Goal: Task Accomplishment & Management: Manage account settings

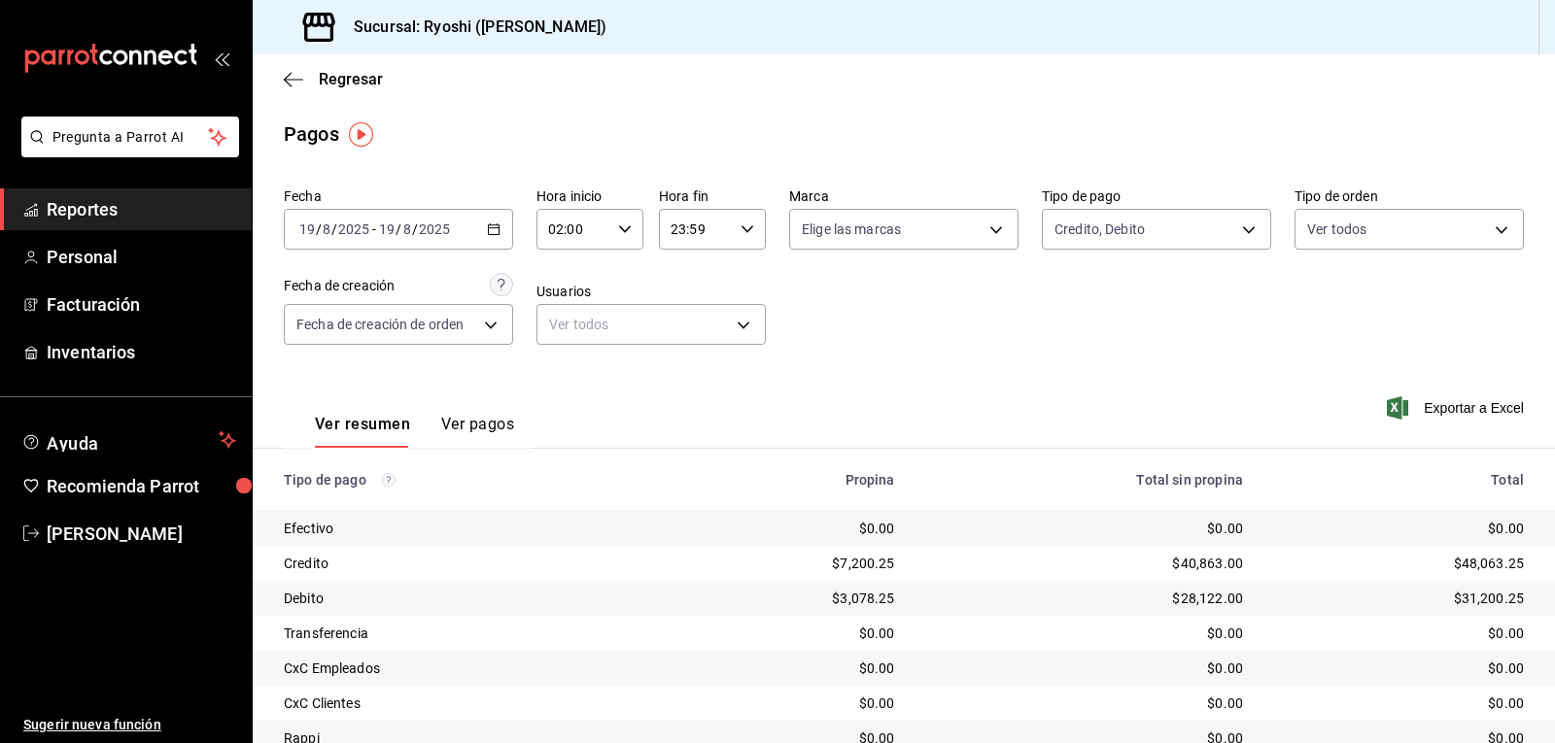
click at [619, 226] on icon "button" at bounding box center [625, 230] width 14 height 14
click at [564, 285] on span "02" at bounding box center [560, 279] width 22 height 16
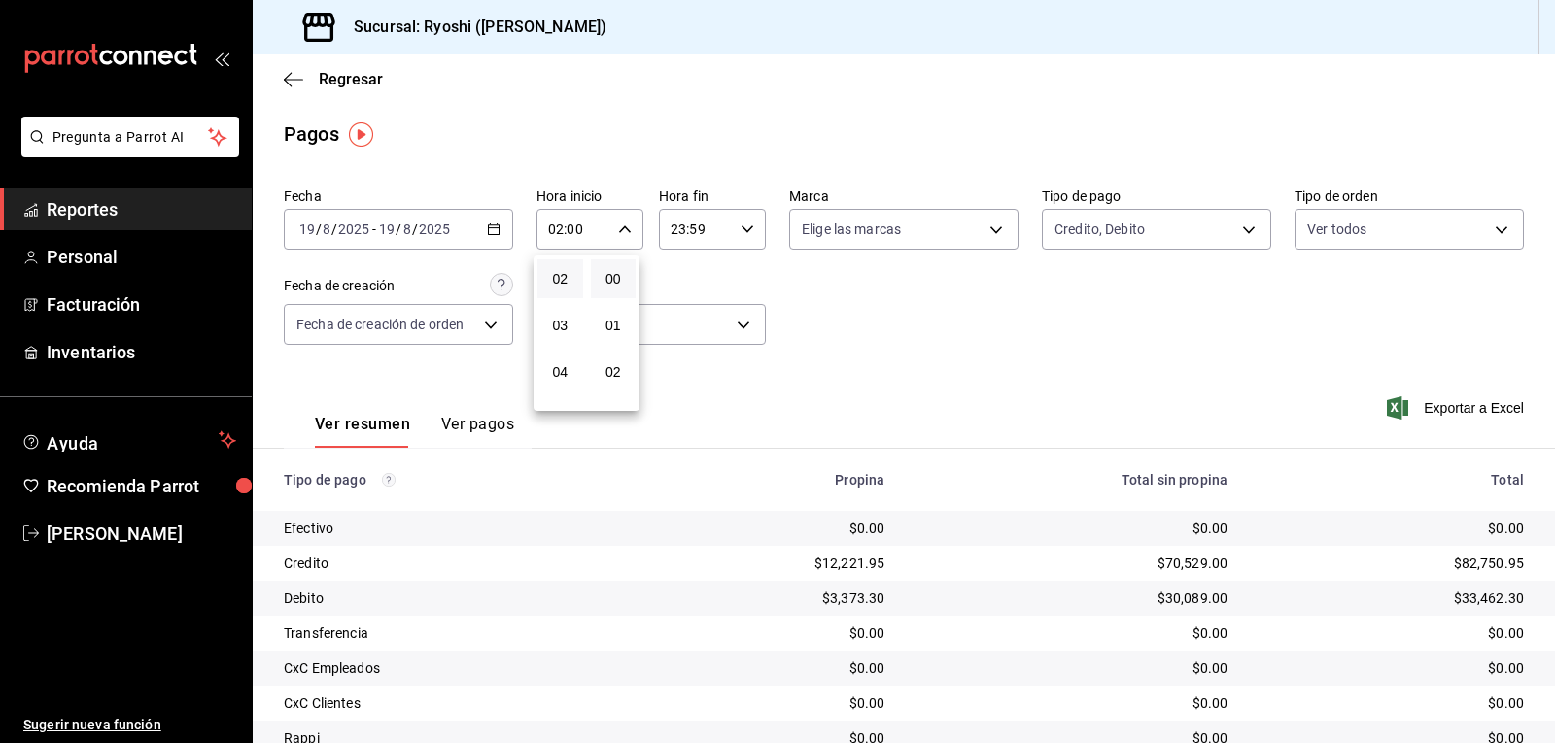
click at [921, 324] on div at bounding box center [777, 371] width 1555 height 743
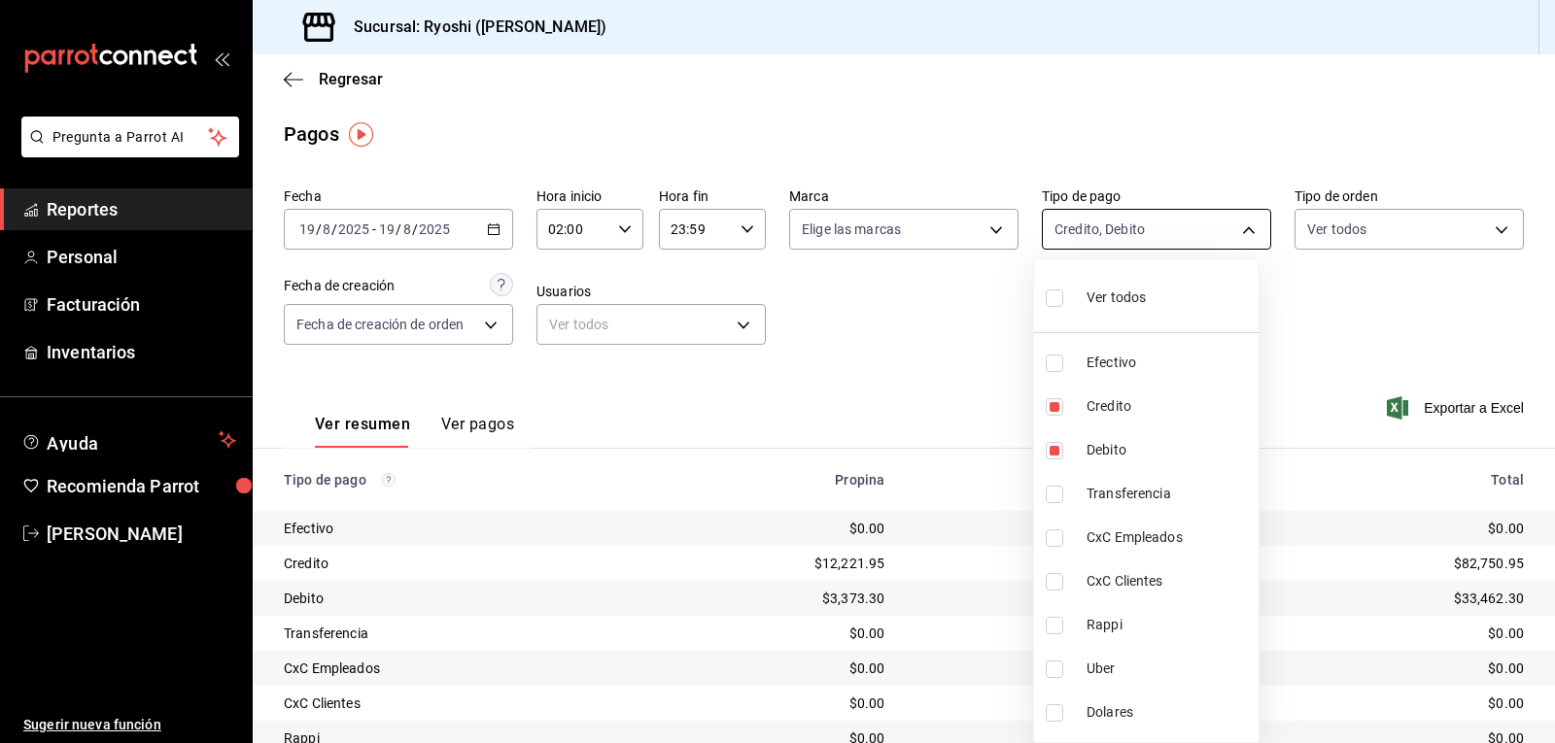
click at [1232, 224] on body "Pregunta a Parrot AI Reportes Personal Facturación Inventarios Ayuda Recomienda…" at bounding box center [777, 371] width 1555 height 743
click at [1058, 296] on input "checkbox" at bounding box center [1054, 298] width 17 height 17
checkbox input "true"
type input "789b4605-08e0-4dfe-9865-94468e2c17aa,9b0685d2-7f5d-4ede-a6b4-58a2ffcbf3cd,4fc1f…"
checkbox input "true"
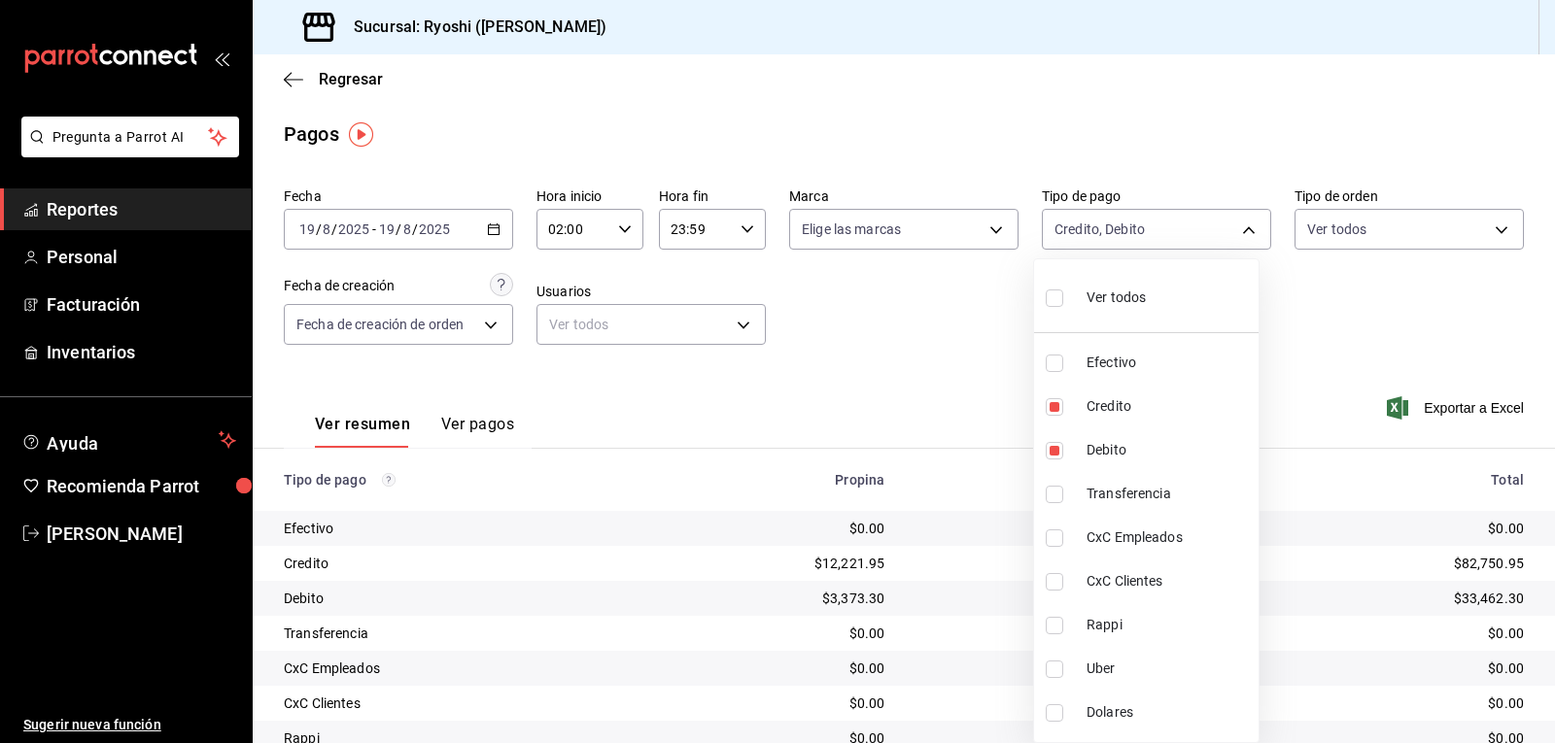
checkbox input "true"
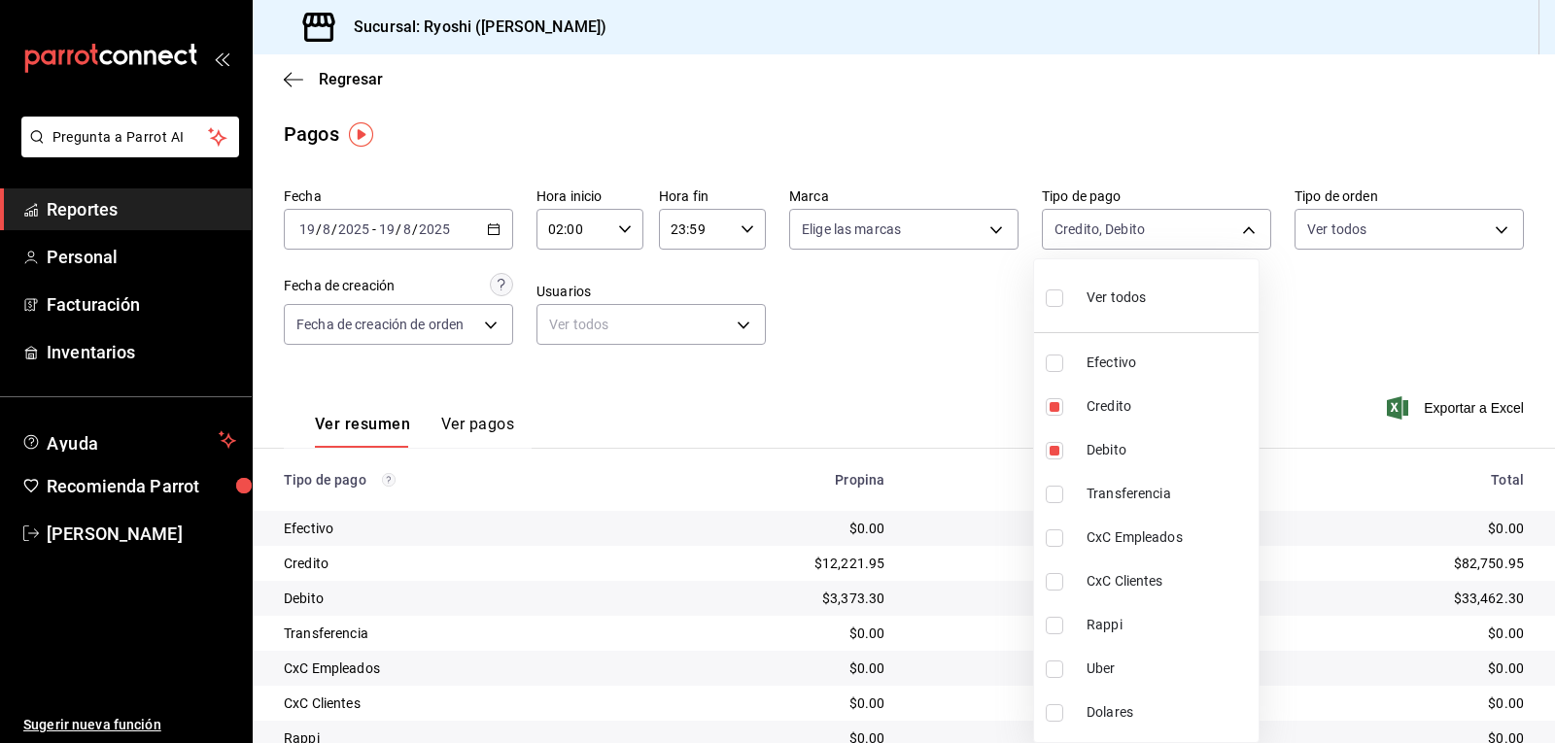
checkbox input "true"
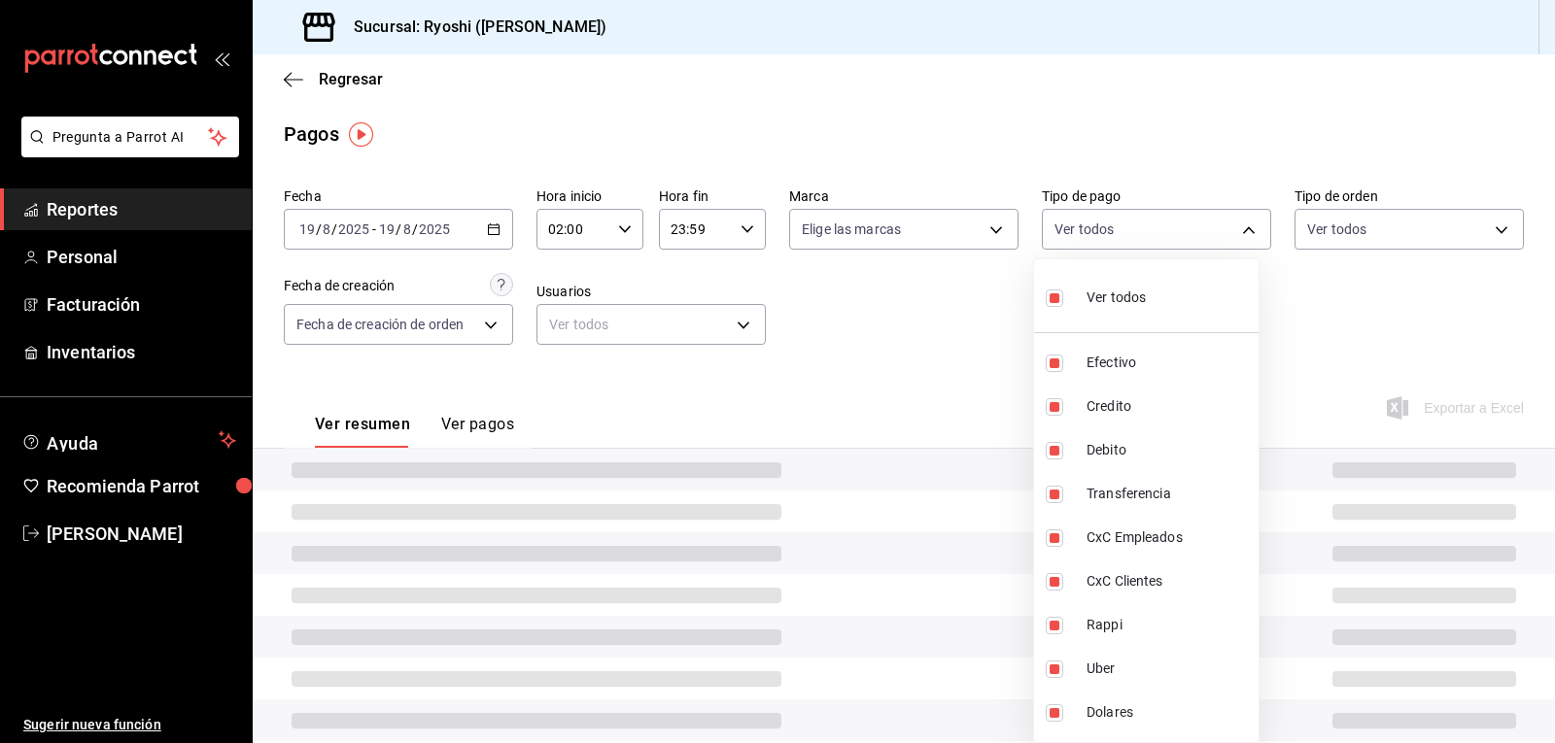
click at [932, 313] on div at bounding box center [777, 371] width 1555 height 743
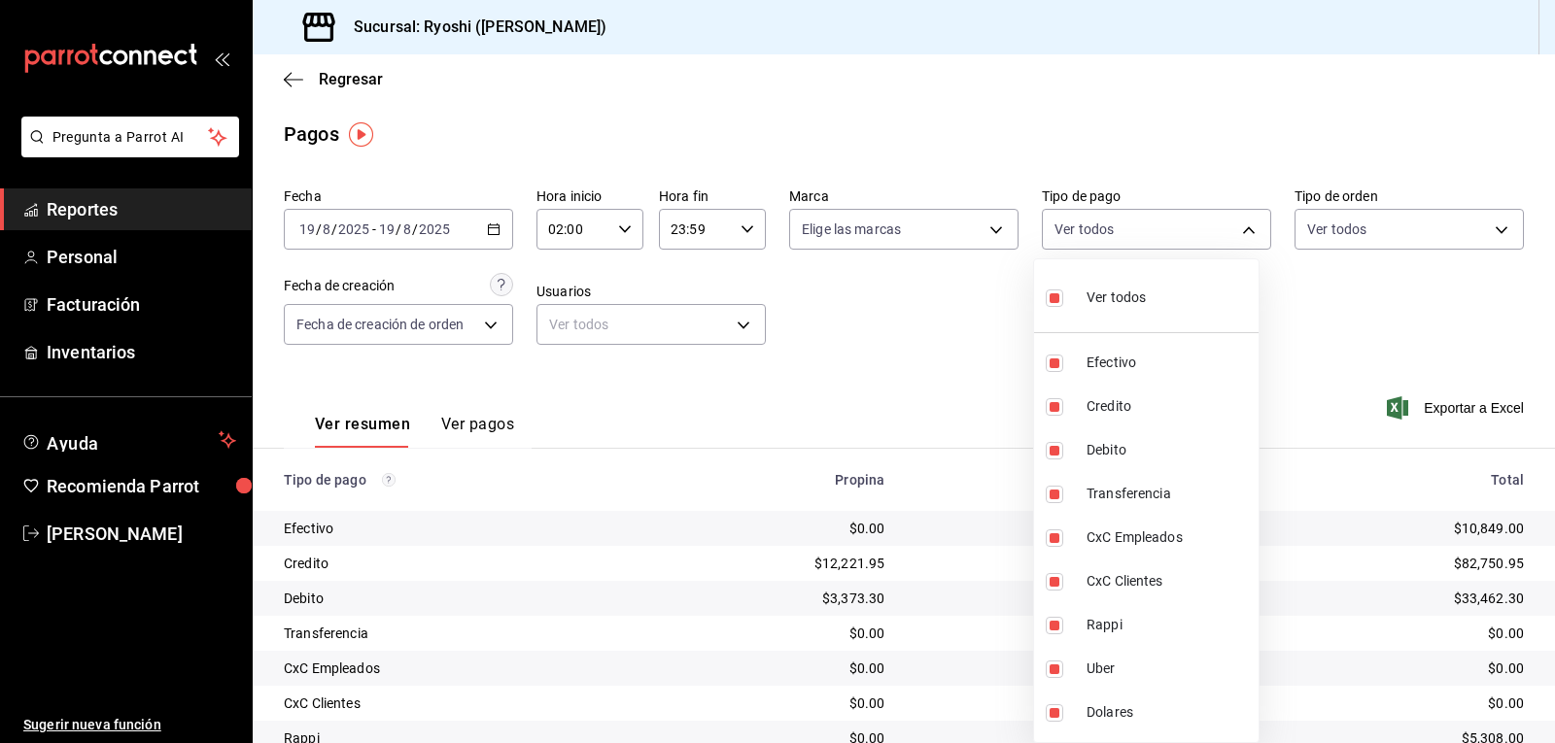
click at [1237, 225] on body "Pregunta a Parrot AI Reportes Personal Facturación Inventarios Ayuda Recomienda…" at bounding box center [777, 371] width 1555 height 743
click at [1056, 302] on input "checkbox" at bounding box center [1054, 298] width 17 height 17
checkbox input "false"
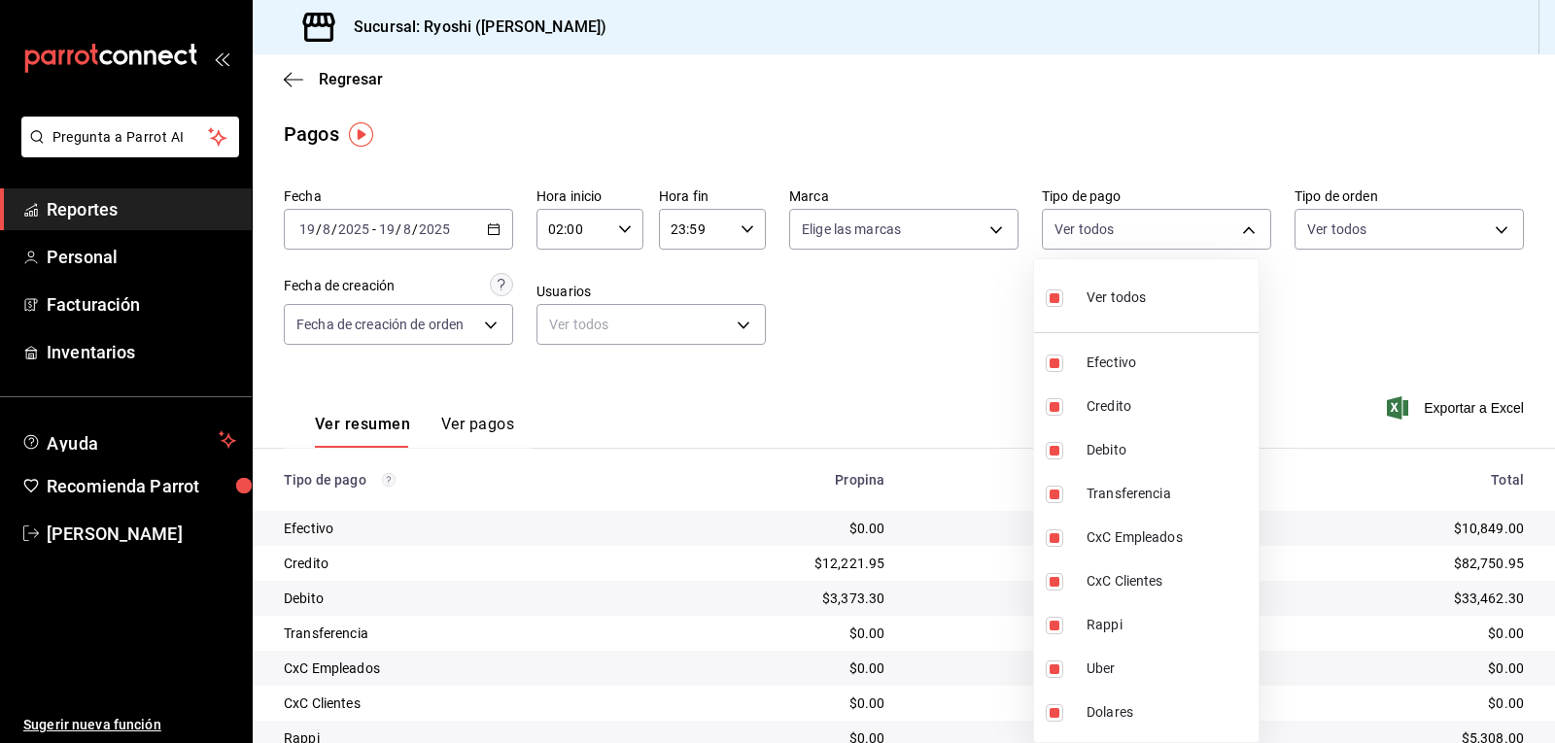
checkbox input "false"
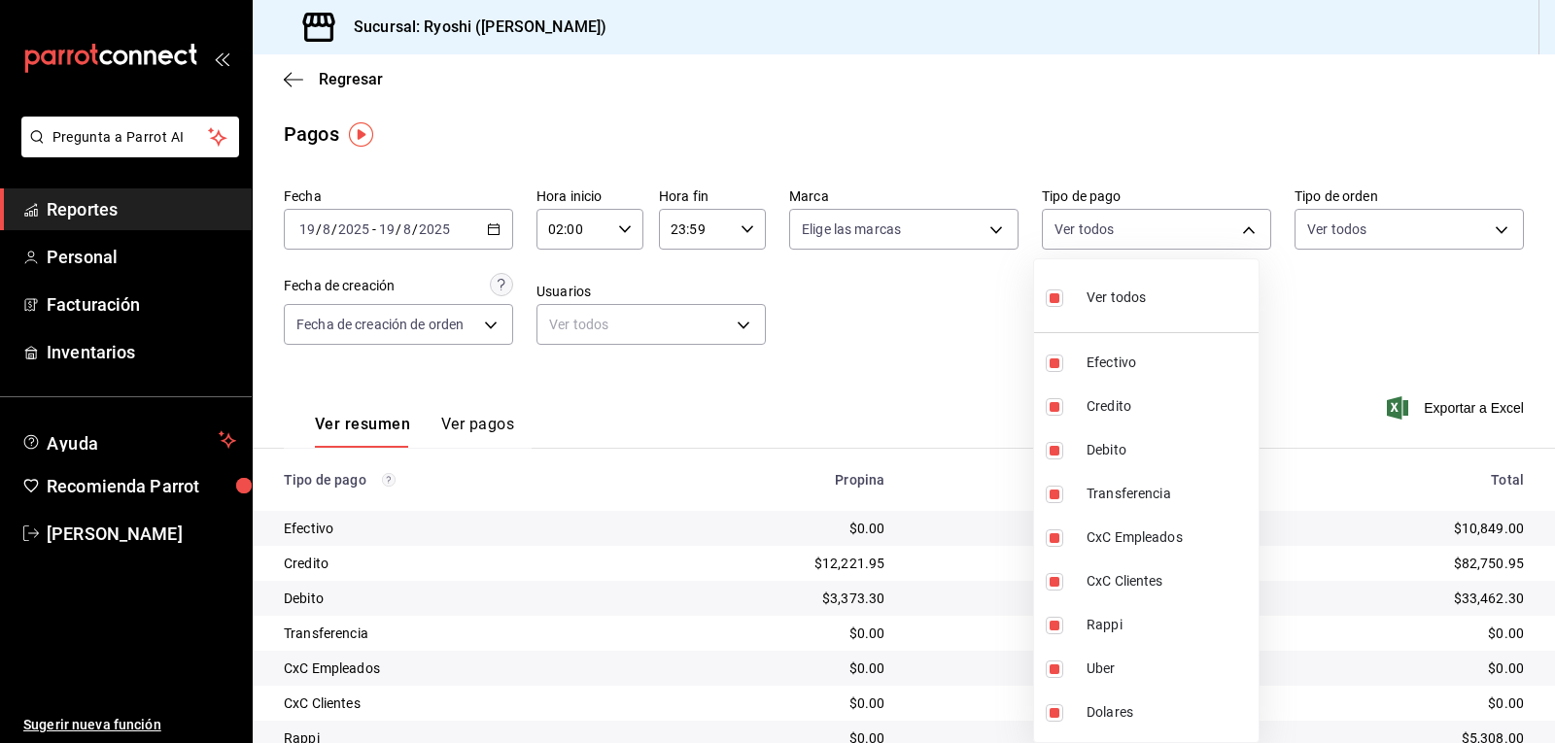
checkbox input "false"
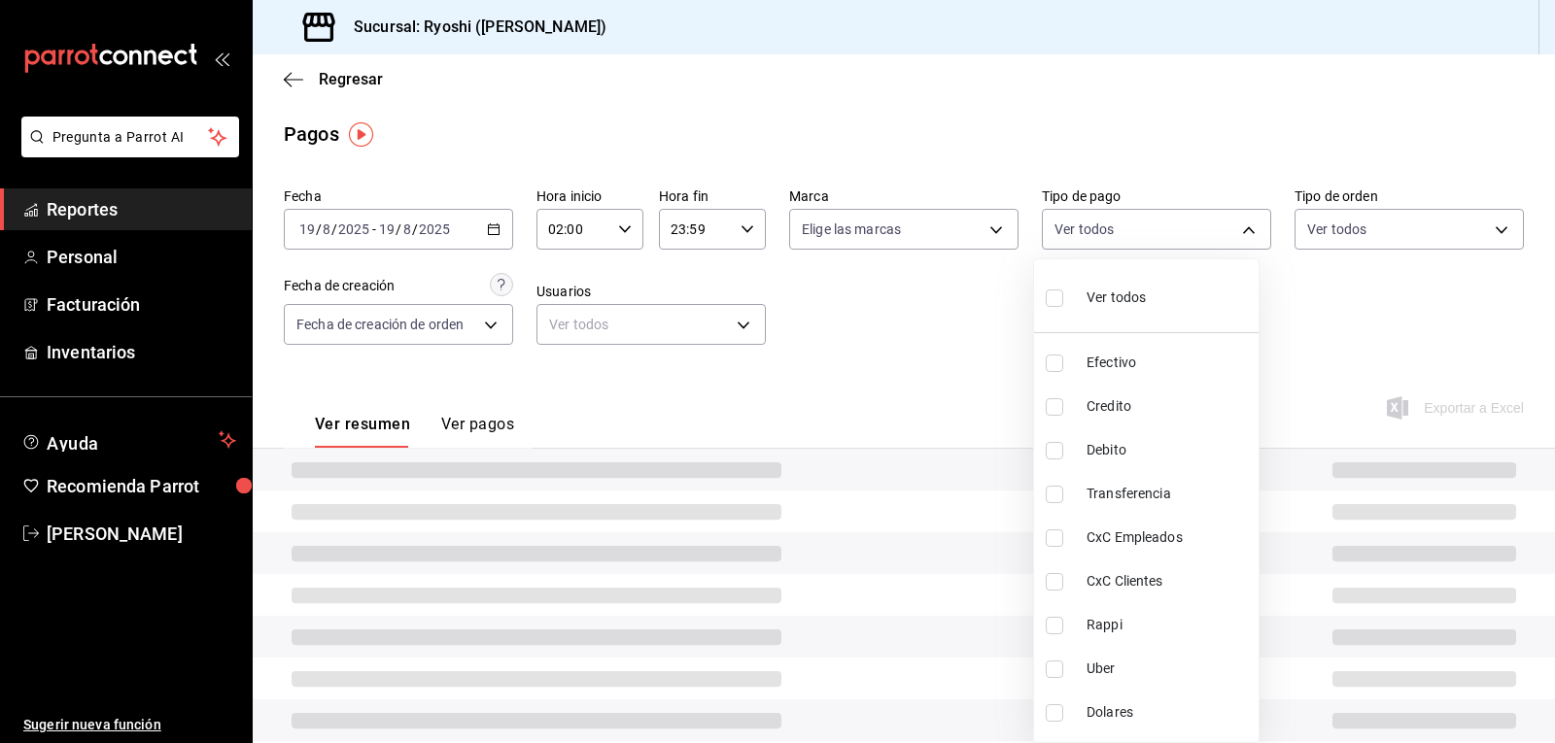
click at [1055, 408] on input "checkbox" at bounding box center [1054, 406] width 17 height 17
checkbox input "true"
type input "9b0685d2-7f5d-4ede-a6b4-58a2ffcbf3cd"
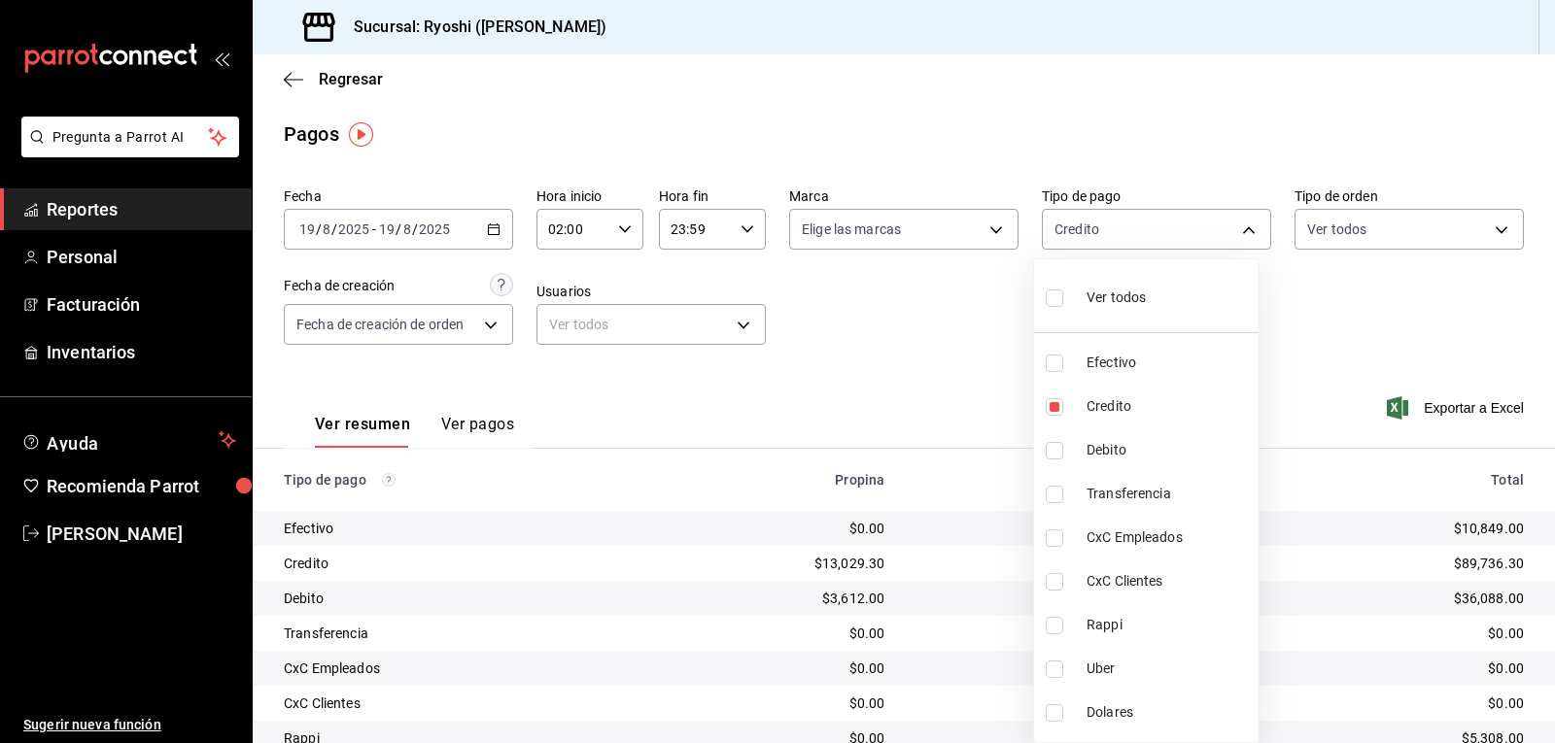
click at [1058, 448] on input "checkbox" at bounding box center [1054, 450] width 17 height 17
checkbox input "true"
type input "9b0685d2-7f5d-4ede-a6b4-58a2ffcbf3cd,4fc1f123-1106-4d46-a6dc-4994d0550367"
click at [958, 404] on div at bounding box center [777, 371] width 1555 height 743
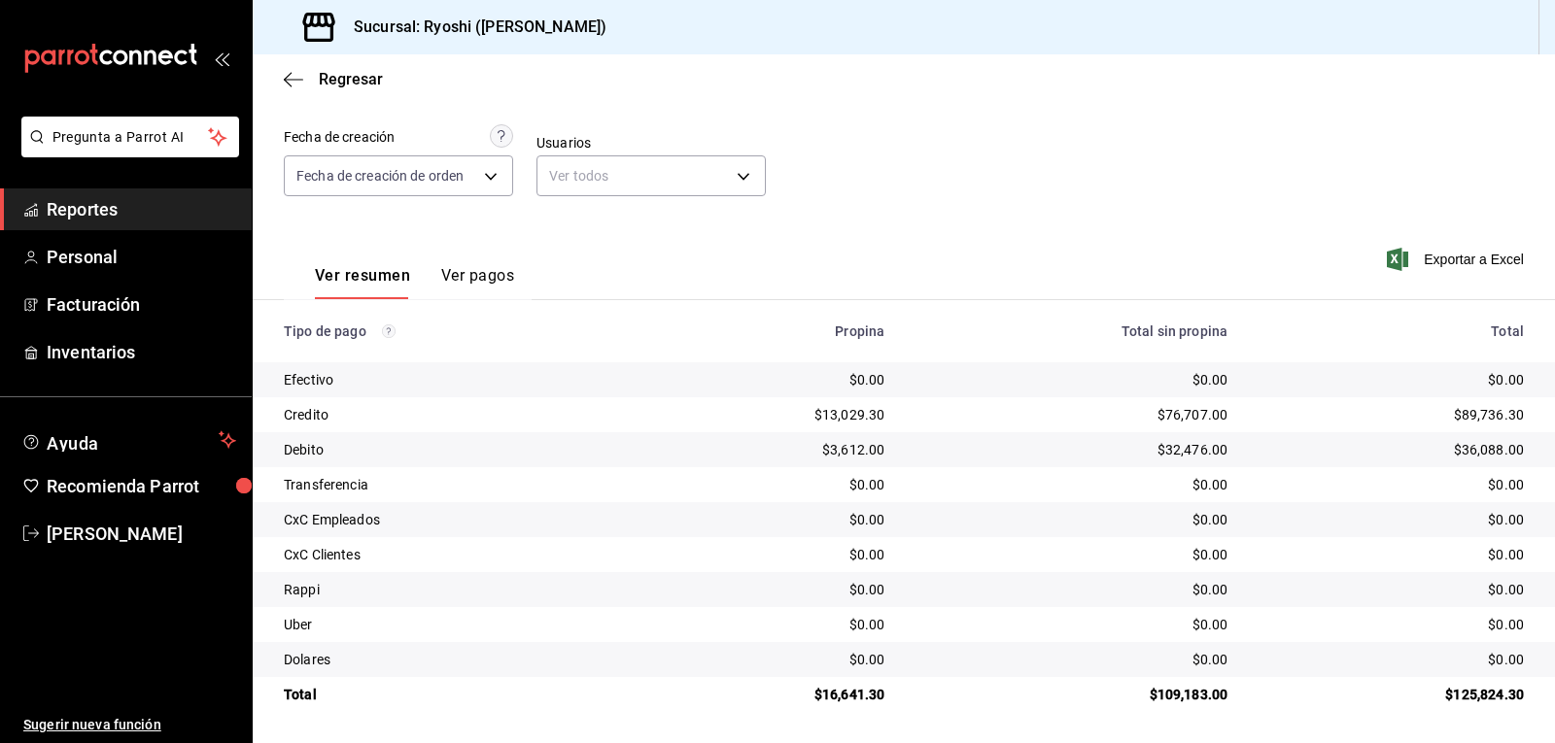
scroll to position [52, 0]
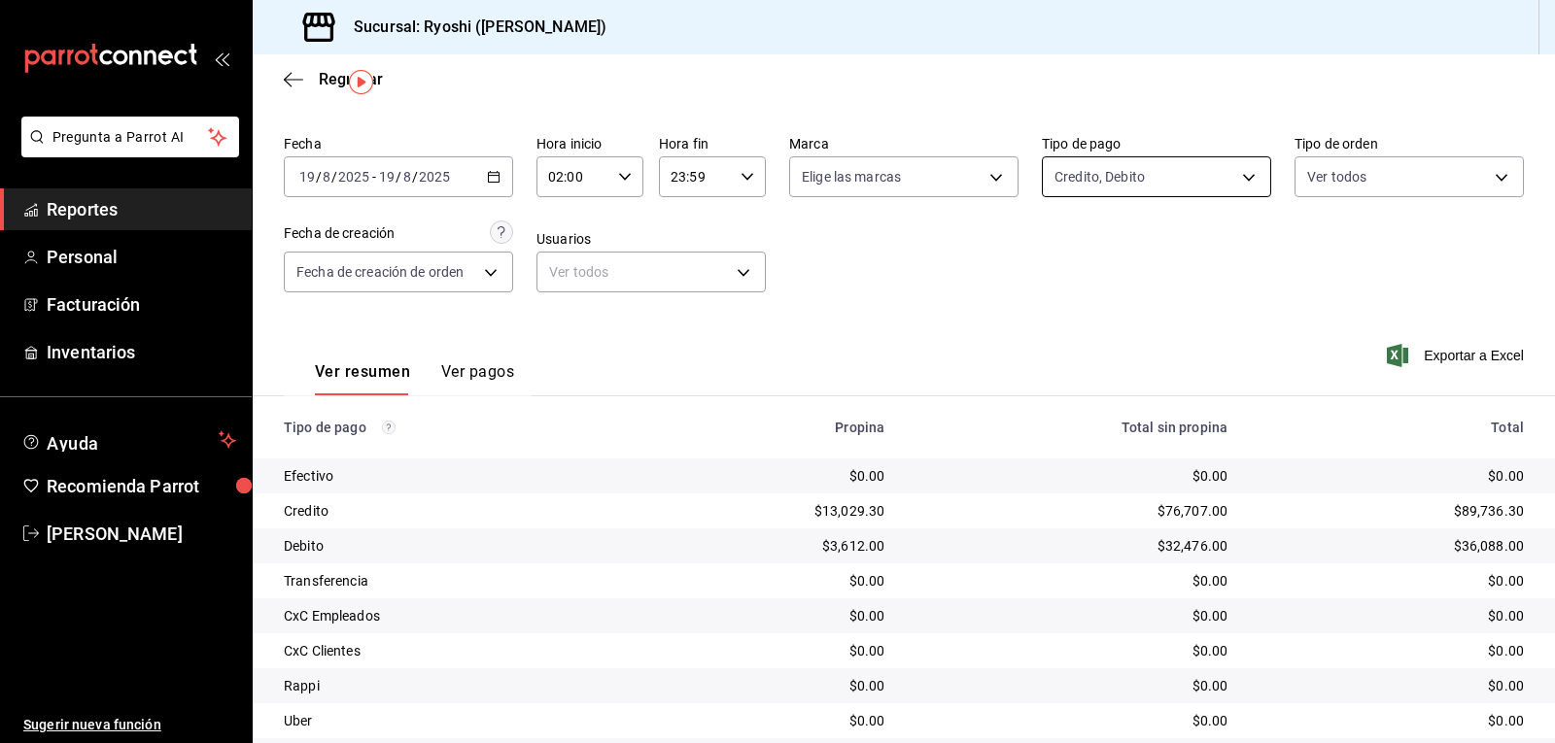
click at [1238, 176] on body "Pregunta a Parrot AI Reportes Personal Facturación Inventarios Ayuda Recomienda…" at bounding box center [777, 371] width 1555 height 743
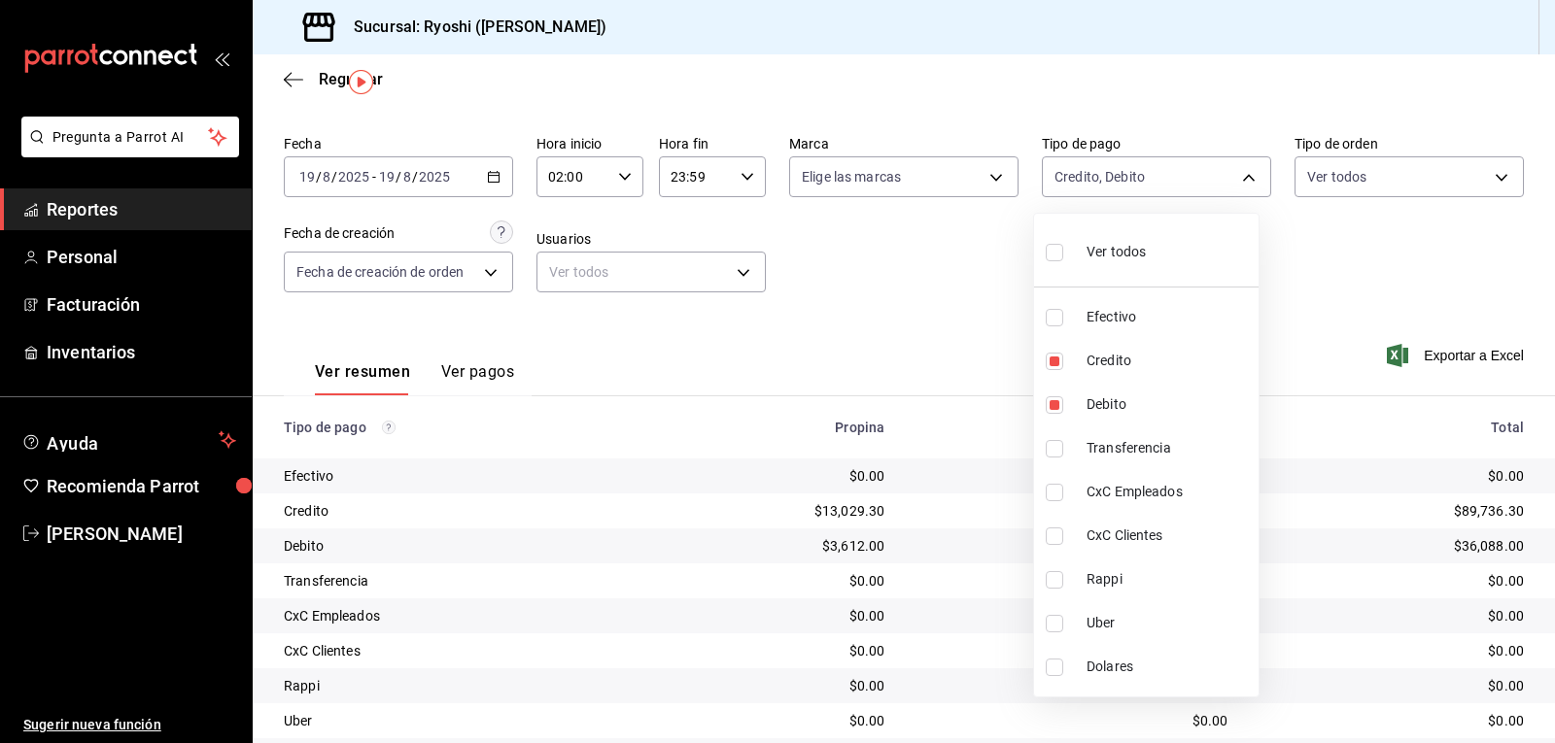
click at [1051, 251] on input "checkbox" at bounding box center [1054, 252] width 17 height 17
checkbox input "true"
type input "789b4605-08e0-4dfe-9865-94468e2c17aa,9b0685d2-7f5d-4ede-a6b4-58a2ffcbf3cd,4fc1f…"
checkbox input "true"
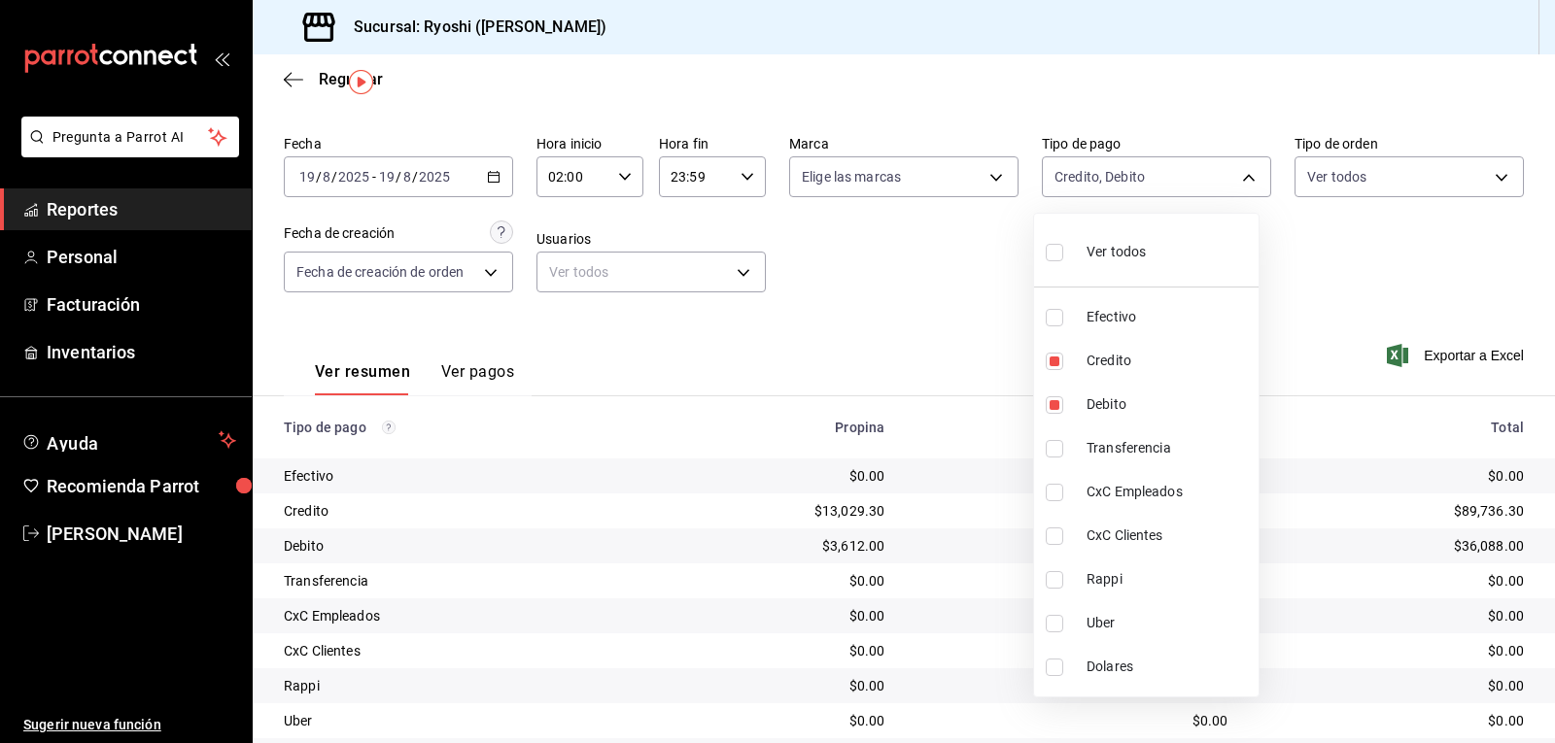
checkbox input "true"
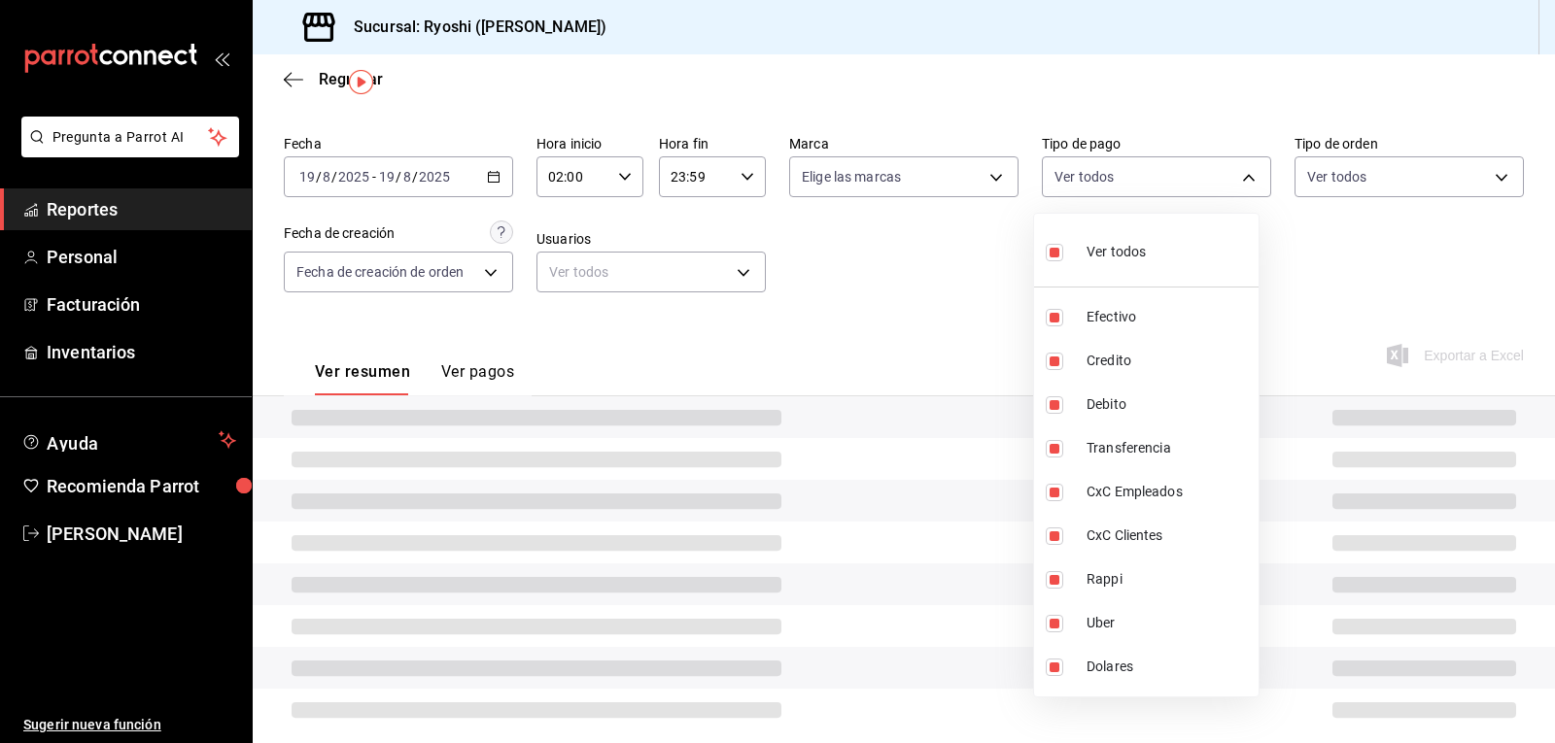
click at [947, 315] on div at bounding box center [777, 371] width 1555 height 743
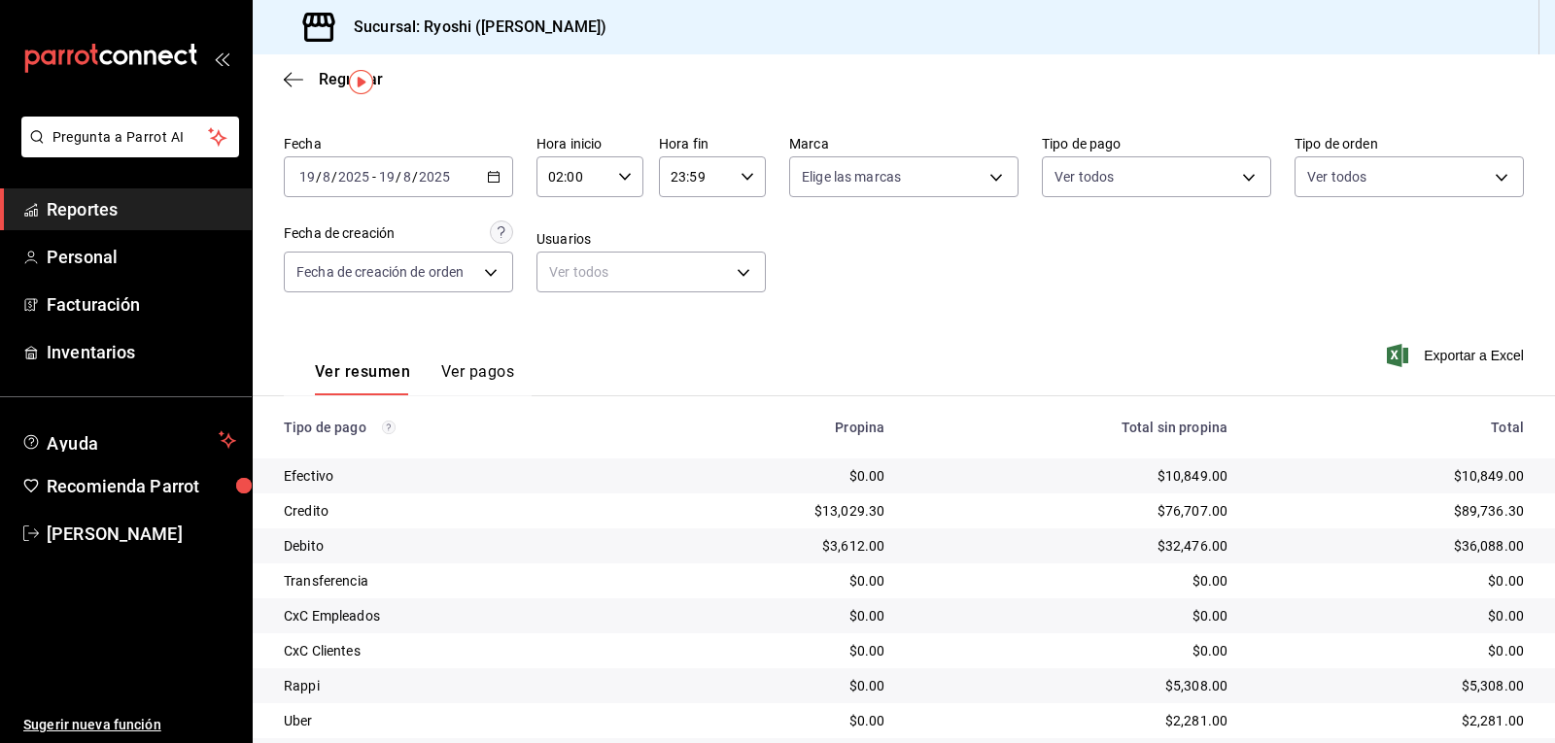
click at [618, 182] on icon "button" at bounding box center [625, 177] width 14 height 14
click at [558, 267] on span "03" at bounding box center [560, 273] width 22 height 16
type input "03:00"
click at [742, 236] on div at bounding box center [777, 371] width 1555 height 743
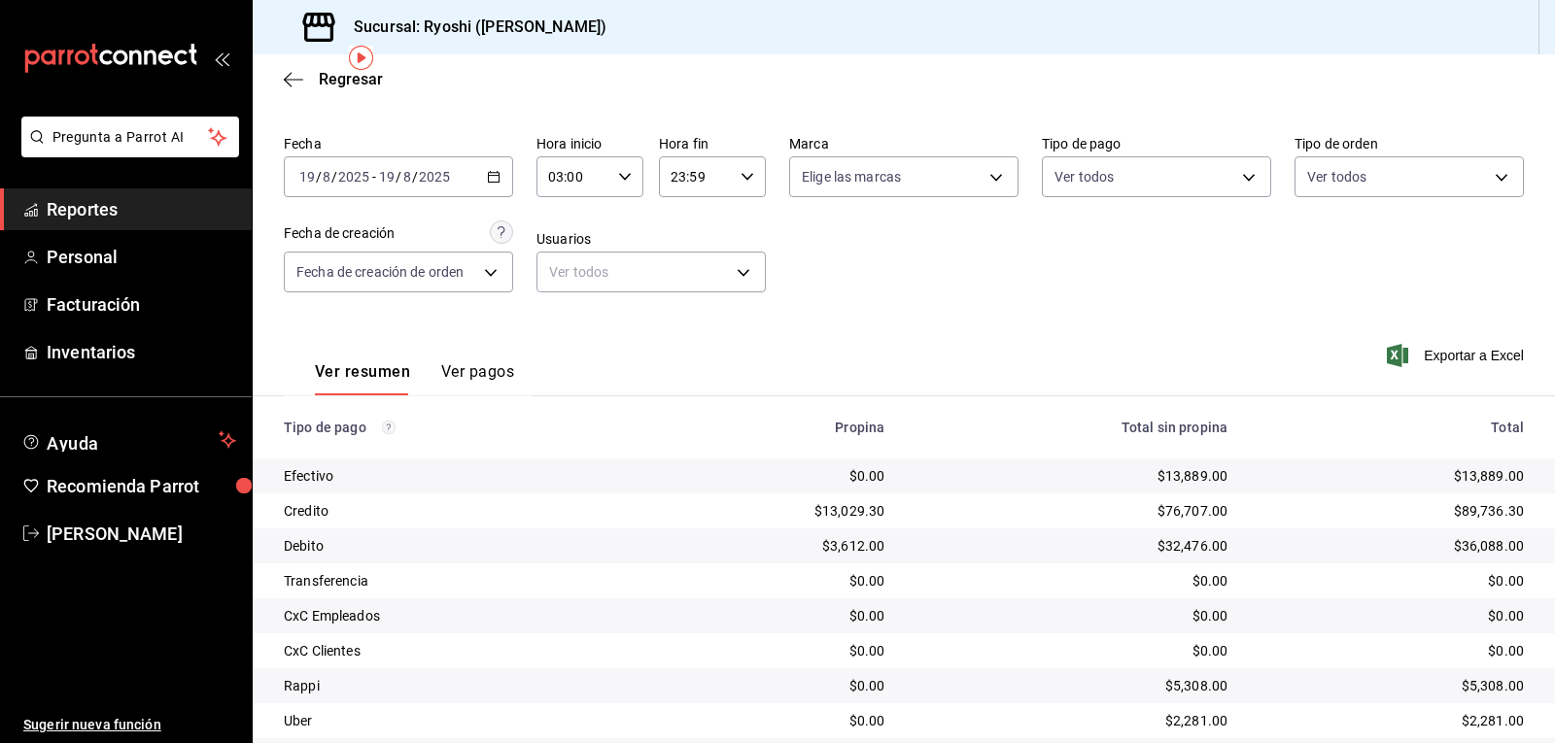
scroll to position [150, 0]
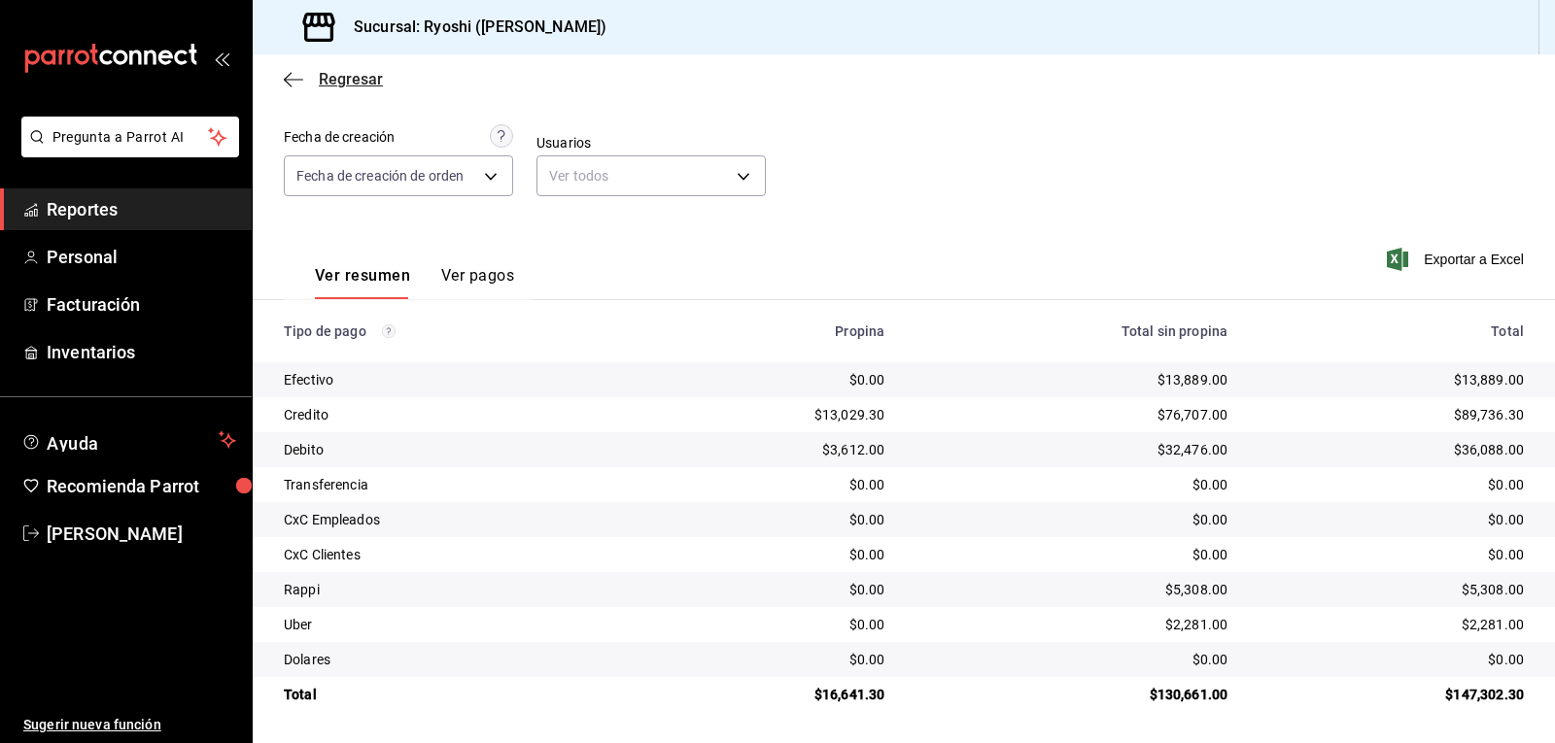
click at [286, 80] on icon "button" at bounding box center [293, 79] width 19 height 1
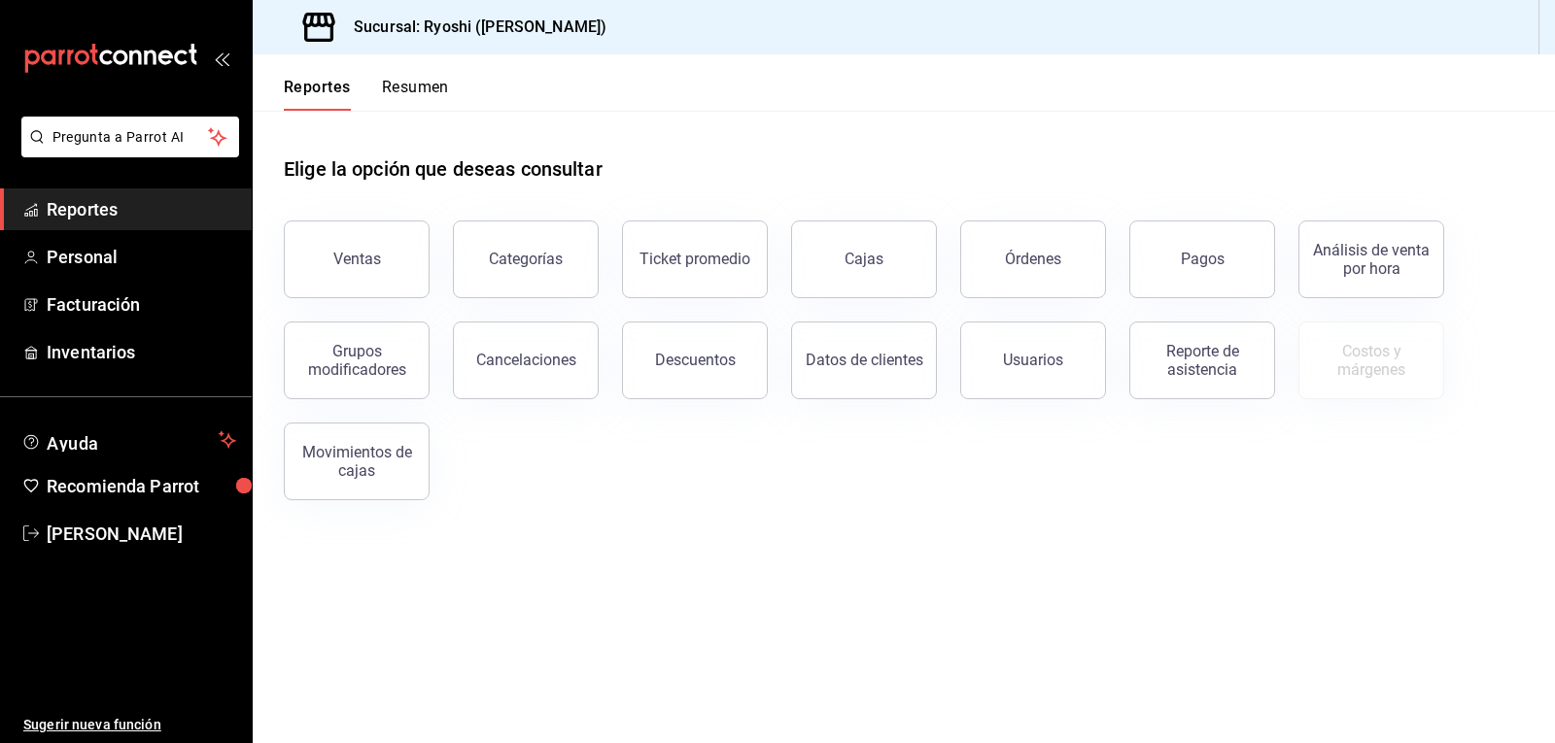
click at [433, 87] on button "Resumen" at bounding box center [415, 94] width 67 height 33
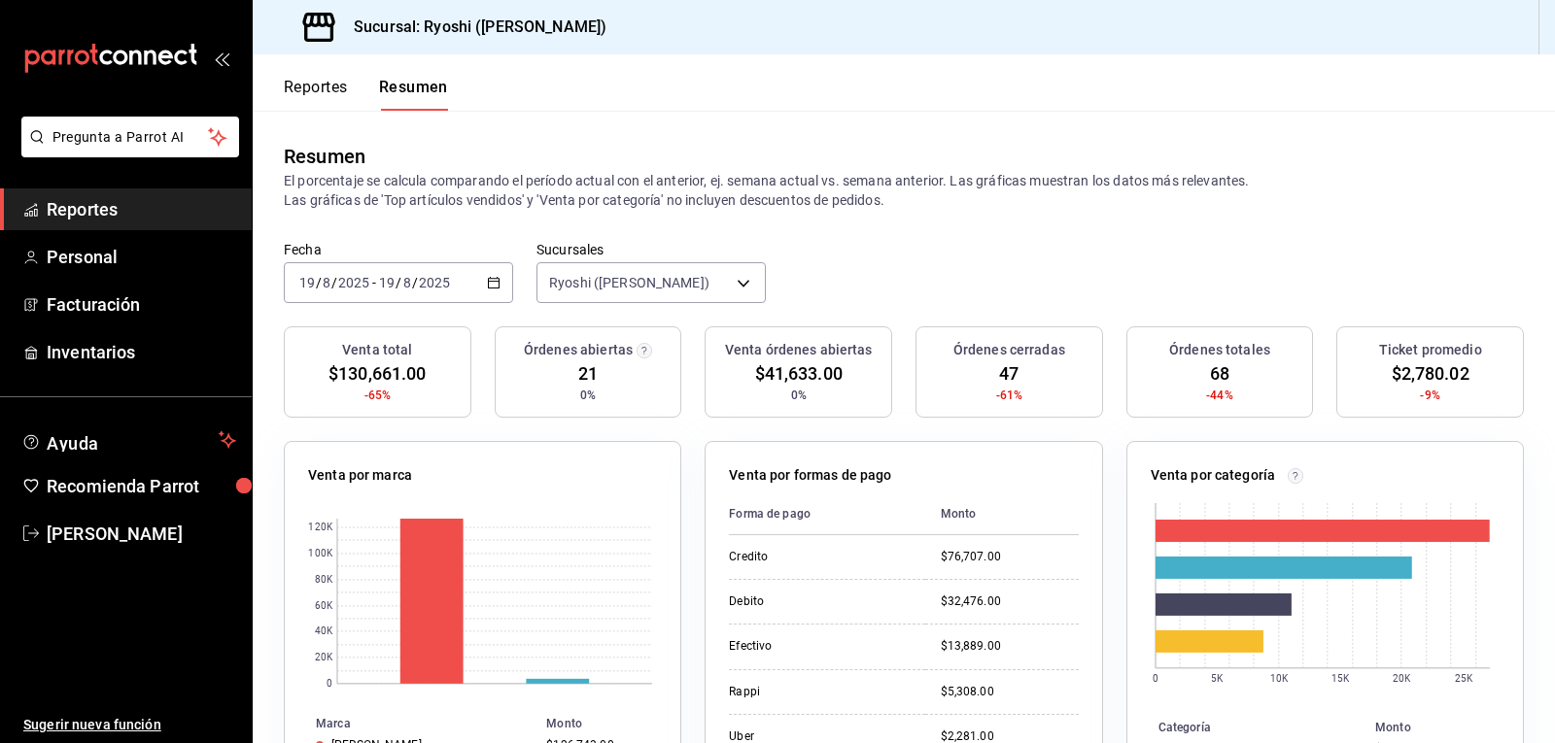
click at [334, 81] on button "Reportes" at bounding box center [316, 94] width 64 height 33
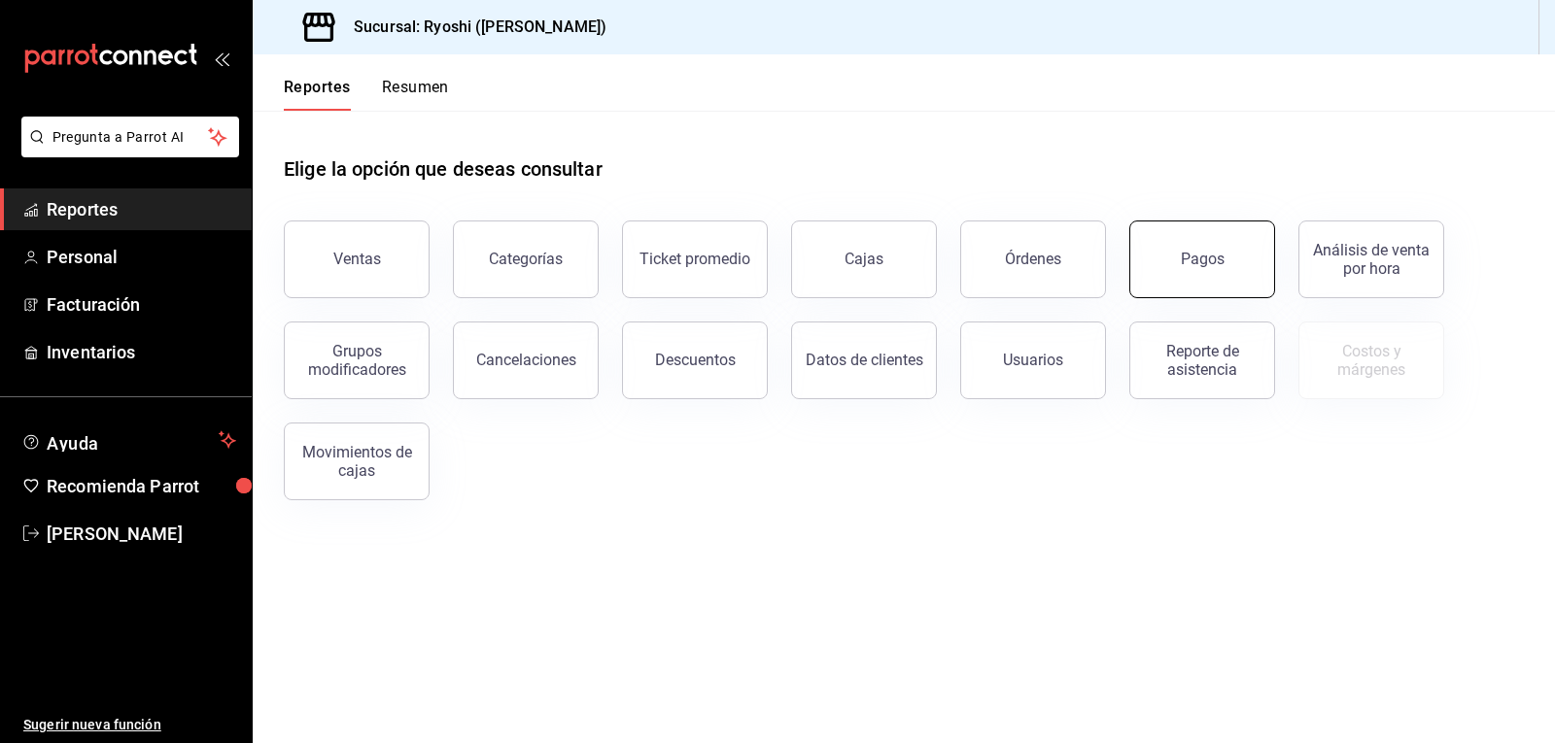
click at [1214, 256] on div "Pagos" at bounding box center [1203, 259] width 44 height 18
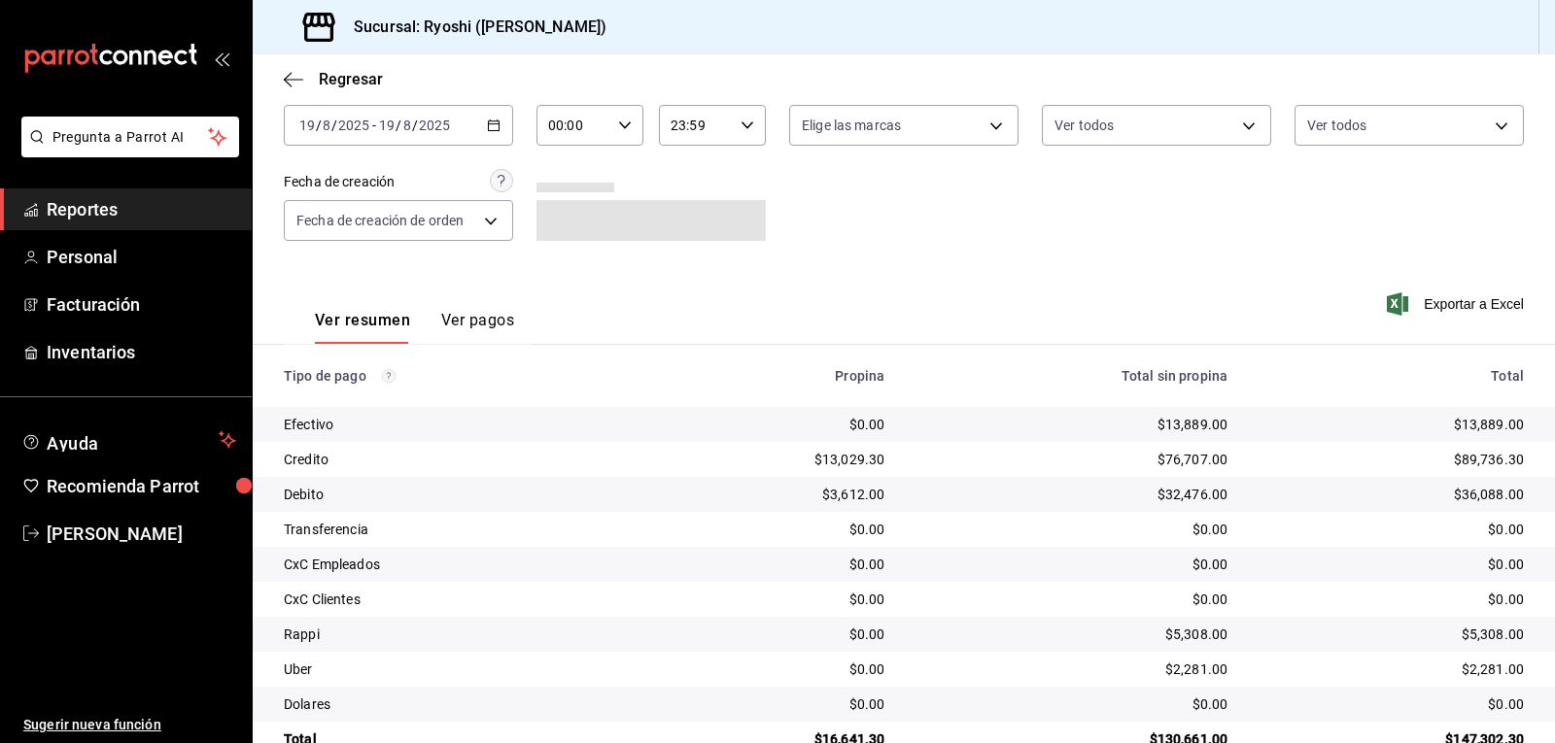
scroll to position [150, 0]
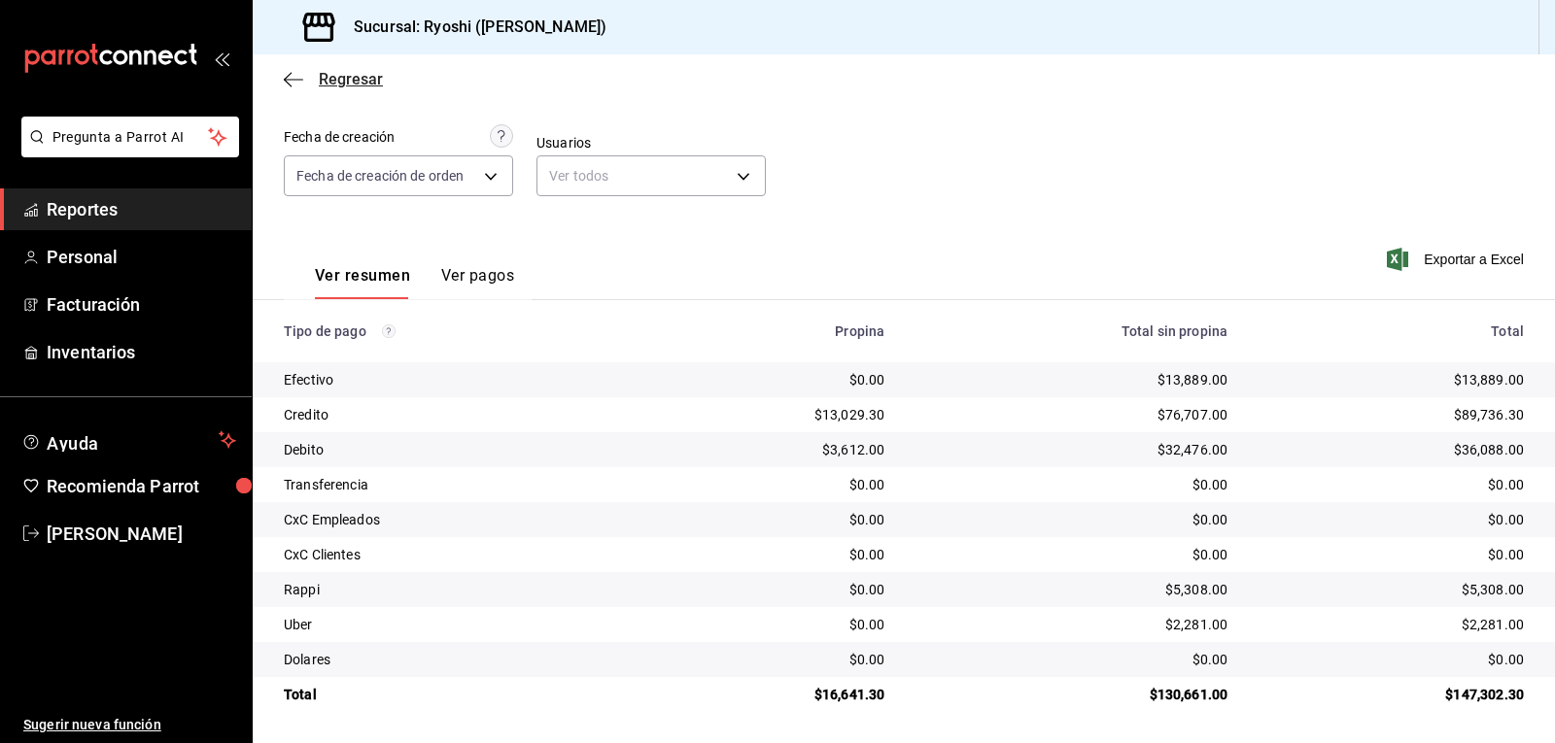
click at [290, 77] on icon "button" at bounding box center [293, 79] width 19 height 17
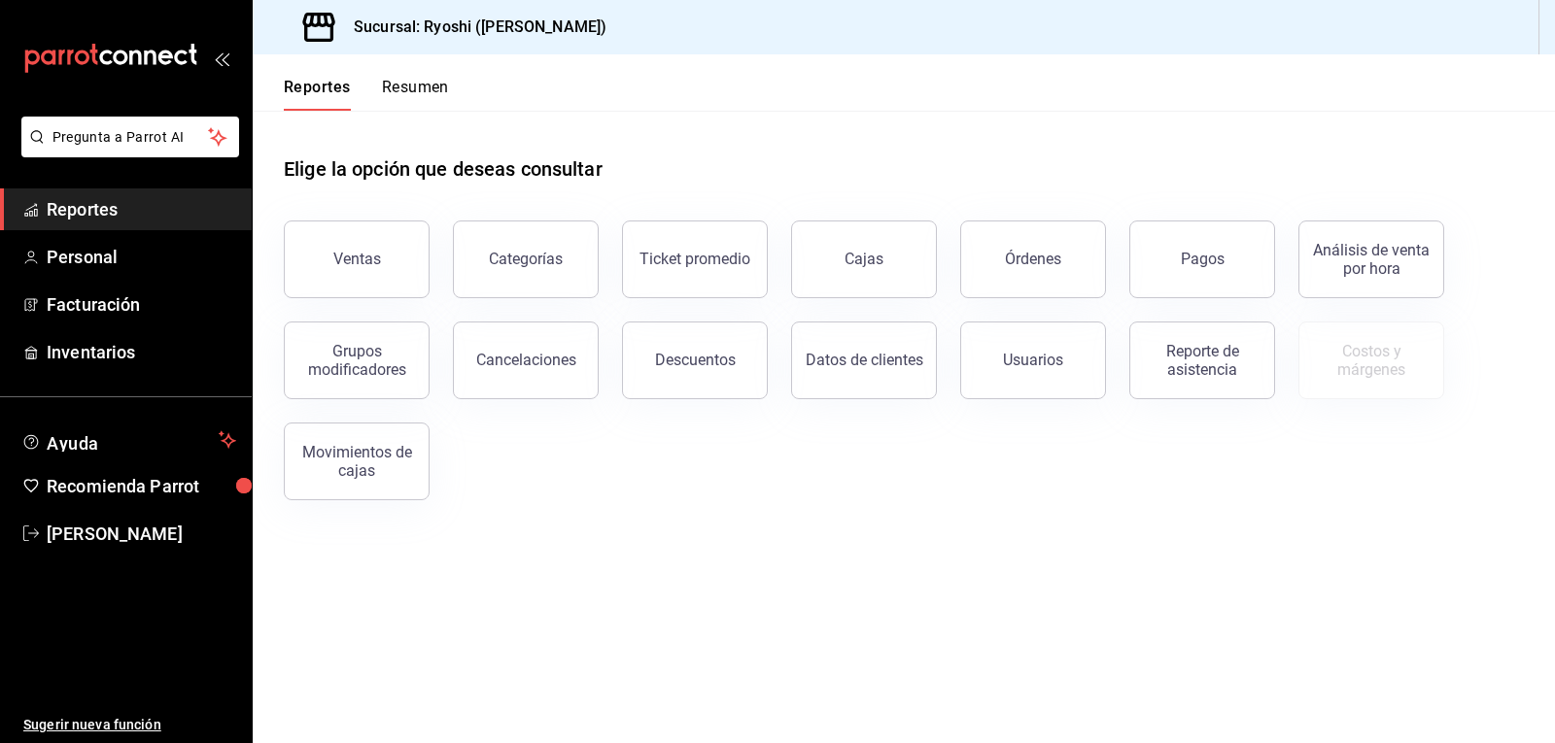
click at [427, 87] on button "Resumen" at bounding box center [415, 94] width 67 height 33
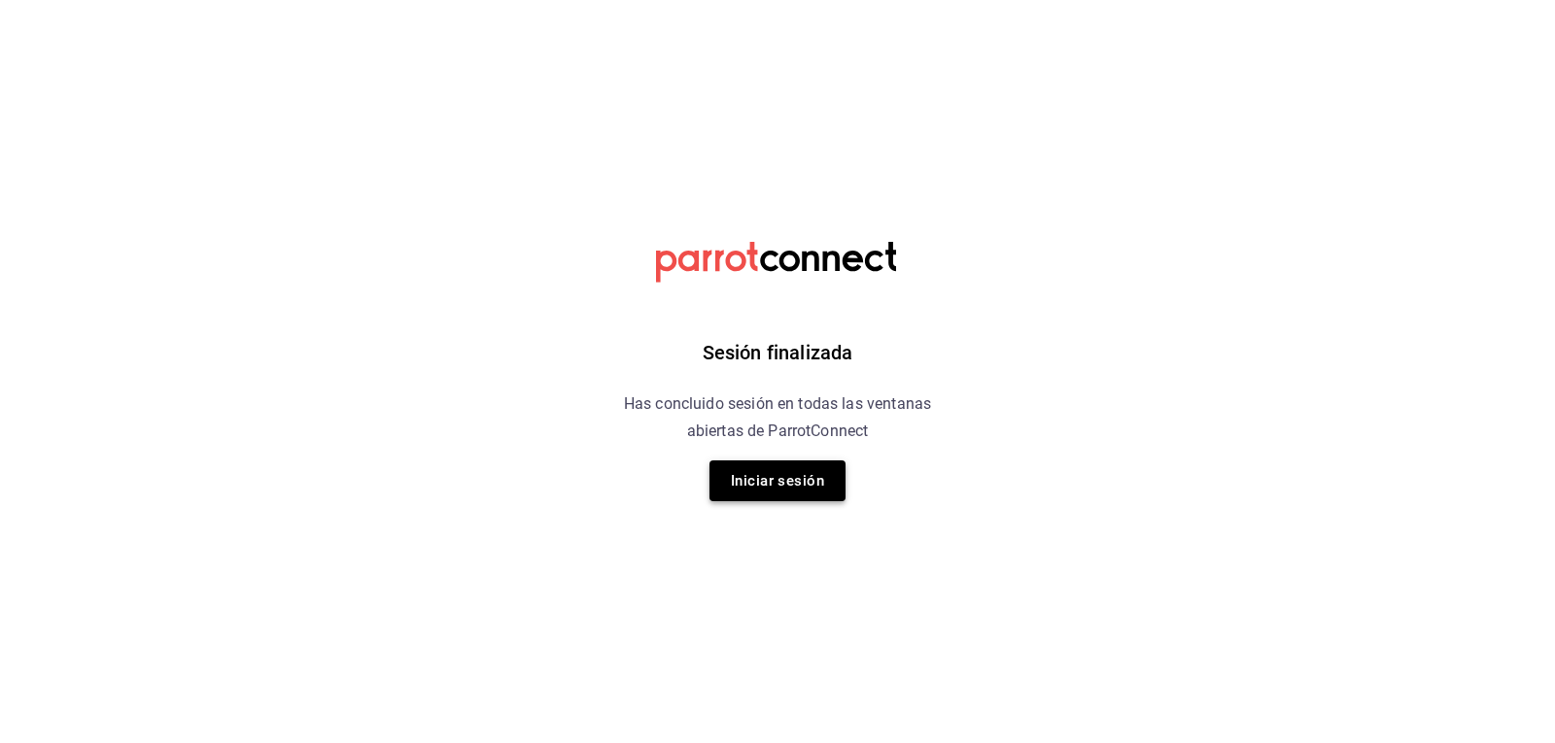
click at [816, 491] on button "Iniciar sesión" at bounding box center [777, 481] width 136 height 41
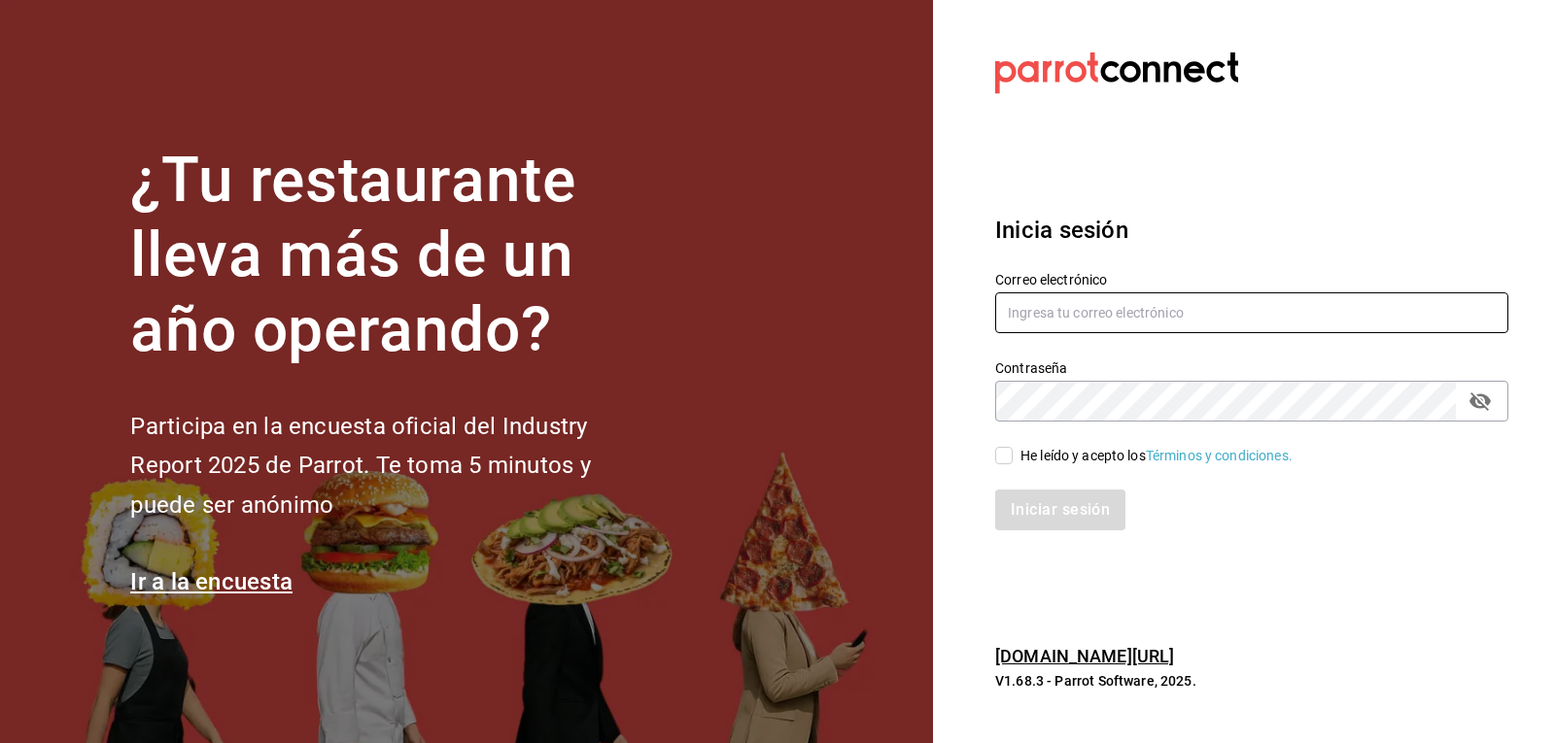
type input "ryoshi.masaryk@grupocosteno.com"
click at [1001, 457] on input "He leído y acepto los Términos y condiciones." at bounding box center [1003, 455] width 17 height 17
checkbox input "true"
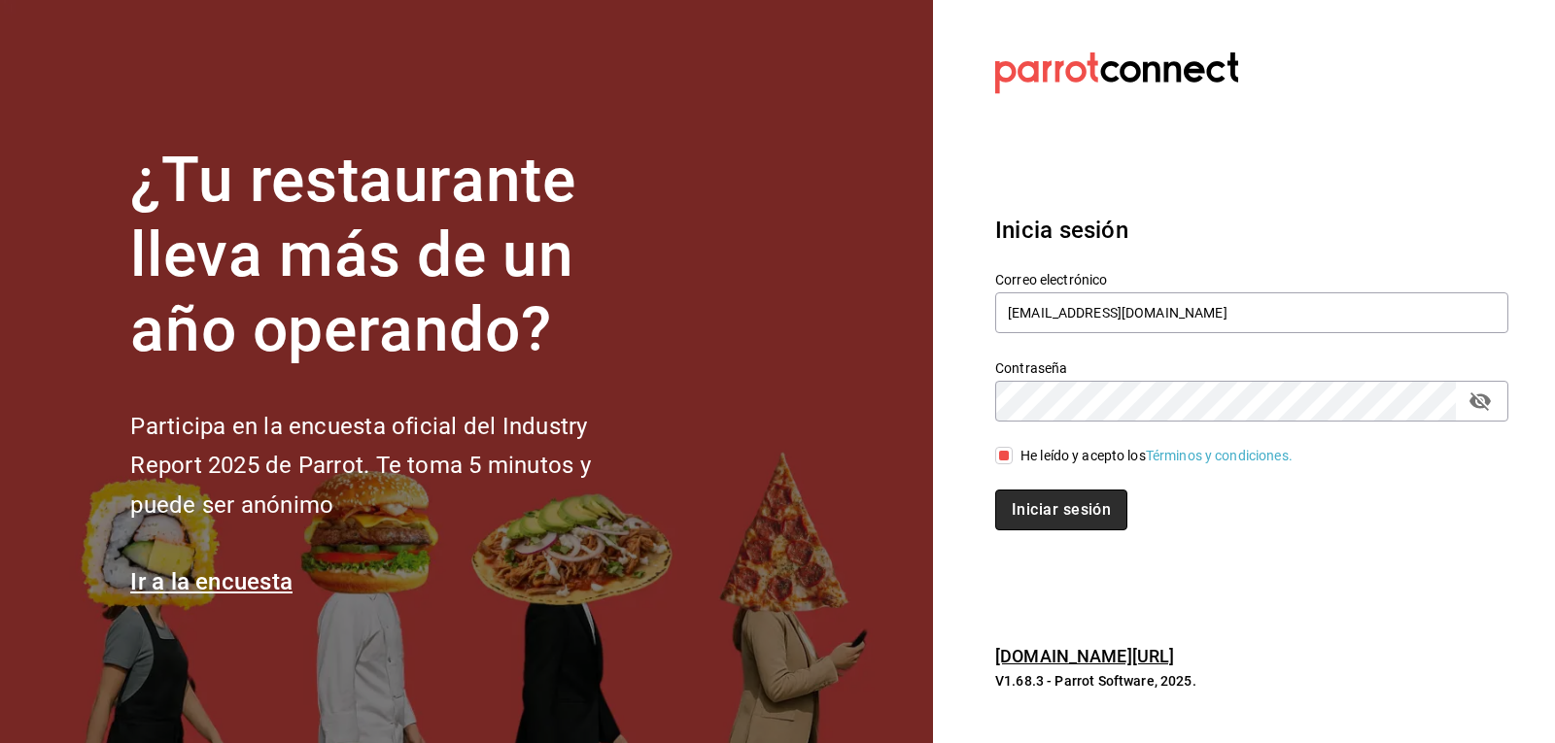
click at [1049, 511] on button "Iniciar sesión" at bounding box center [1061, 510] width 132 height 41
